Goal: Transaction & Acquisition: Download file/media

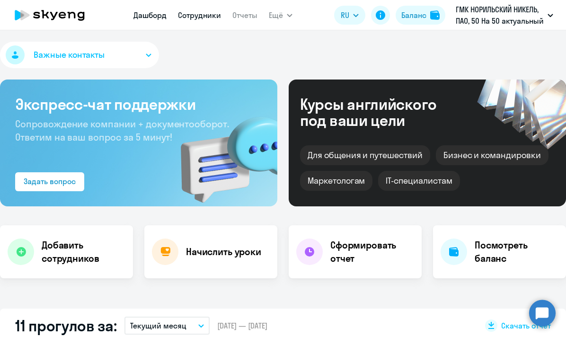
click at [197, 17] on link "Сотрудники" at bounding box center [199, 14] width 43 height 9
select select "30"
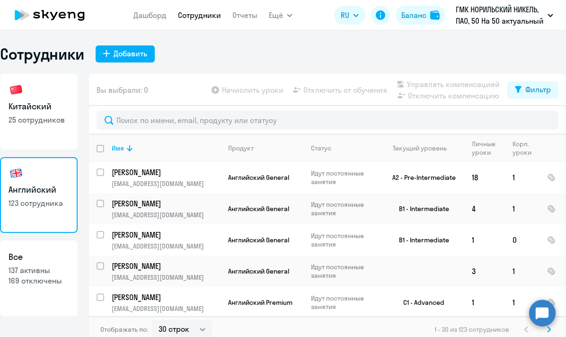
click at [67, 89] on link "Китайский 25 сотрудников" at bounding box center [39, 112] width 78 height 76
select select "30"
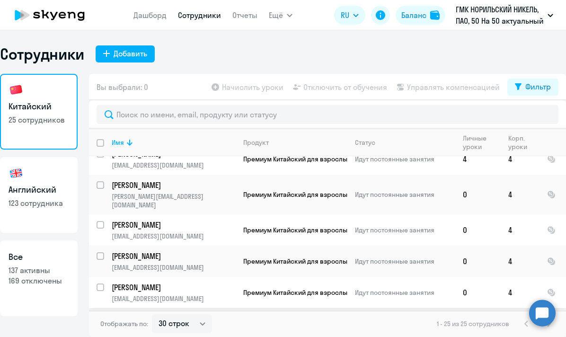
scroll to position [621, 0]
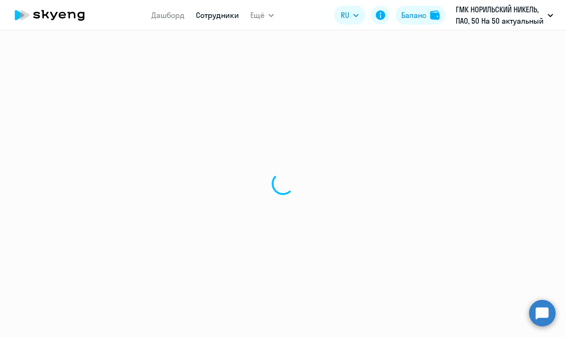
select select "30"
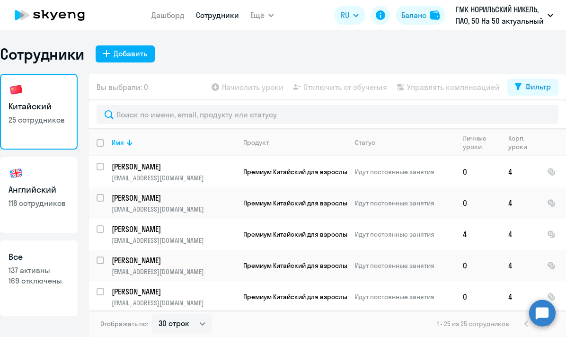
click at [32, 200] on p "118 сотрудников" at bounding box center [39, 203] width 61 height 10
select select "30"
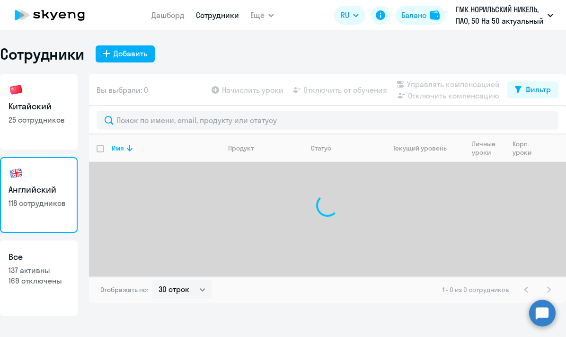
click at [26, 127] on link "Китайский 25 сотрудников" at bounding box center [39, 112] width 78 height 76
select select "30"
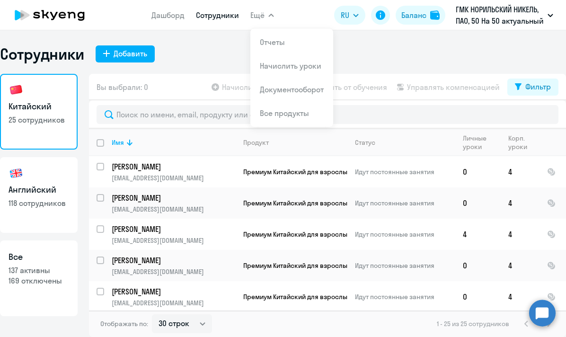
click at [260, 14] on span "Ещё" at bounding box center [258, 14] width 14 height 11
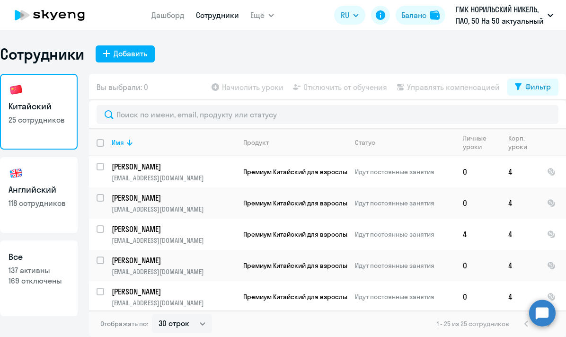
click at [260, 17] on span "Ещё" at bounding box center [258, 14] width 14 height 11
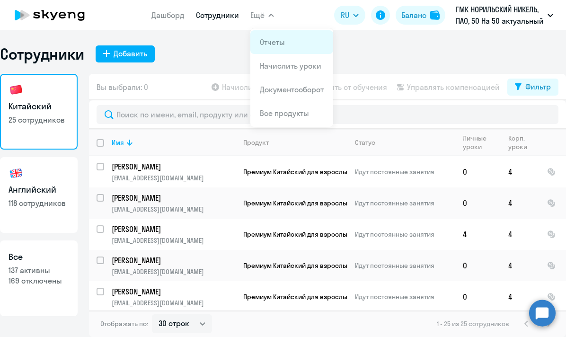
click at [277, 44] on link "Отчеты" at bounding box center [272, 41] width 25 height 9
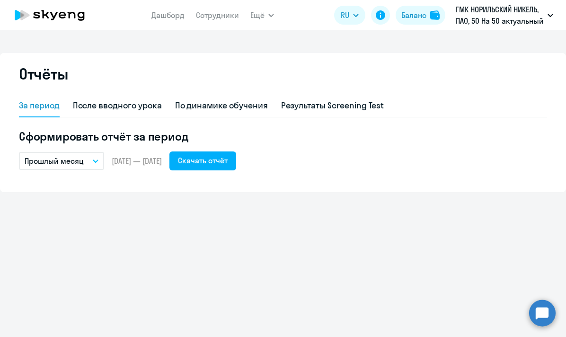
click at [82, 159] on p "Прошлый месяц" at bounding box center [54, 160] width 59 height 11
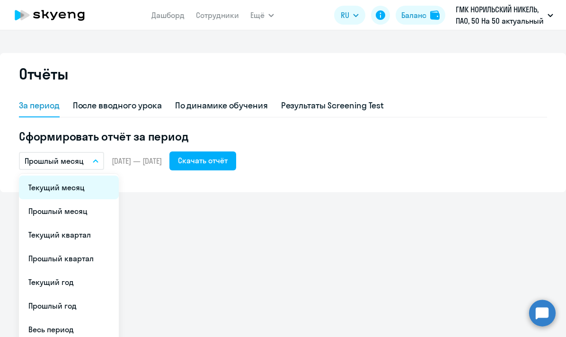
click at [80, 182] on li "Текущий месяц" at bounding box center [69, 188] width 100 height 24
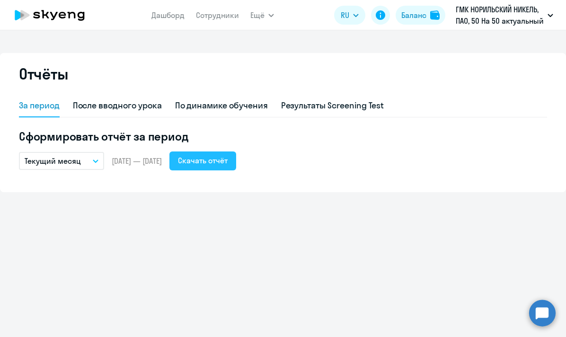
click at [228, 164] on div "Скачать отчёт" at bounding box center [203, 160] width 50 height 11
